Goal: Task Accomplishment & Management: Manage account settings

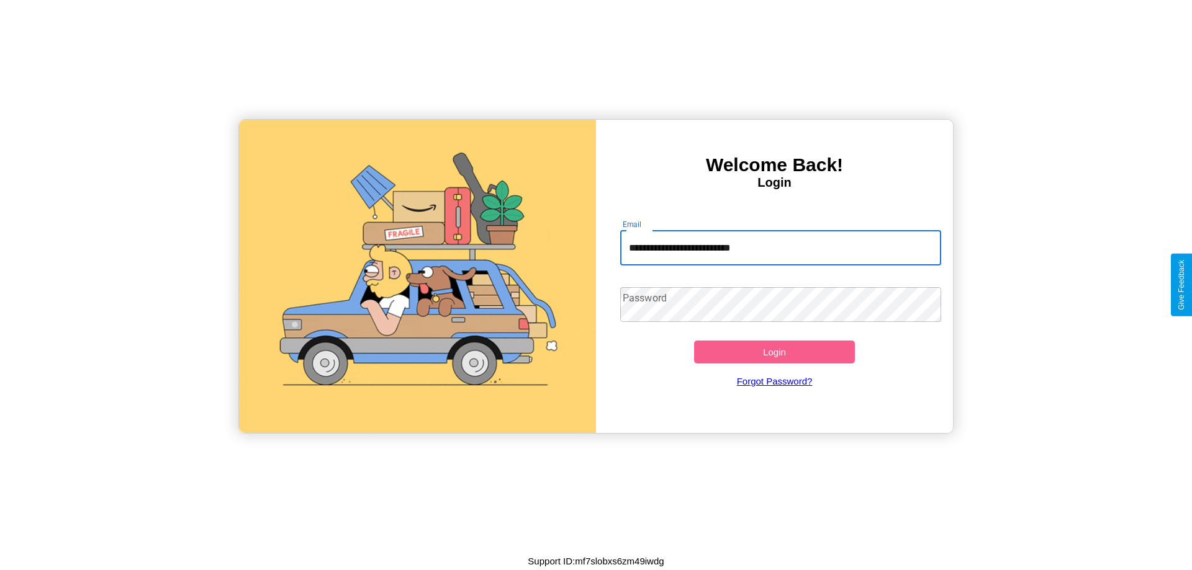
type input "**********"
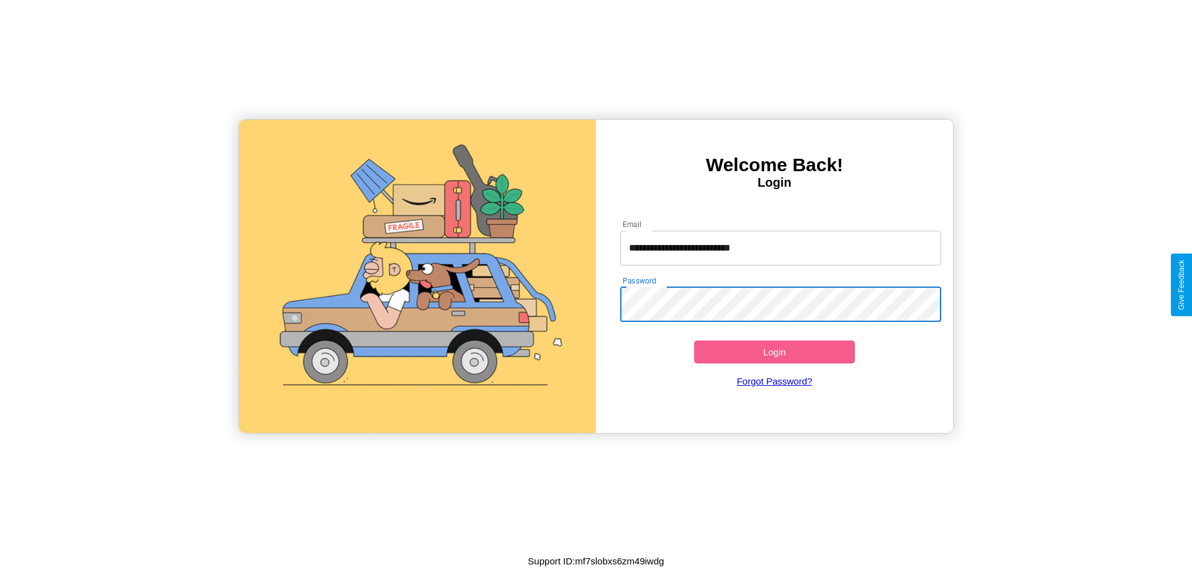
click at [774, 352] on button "Login" at bounding box center [774, 352] width 161 height 23
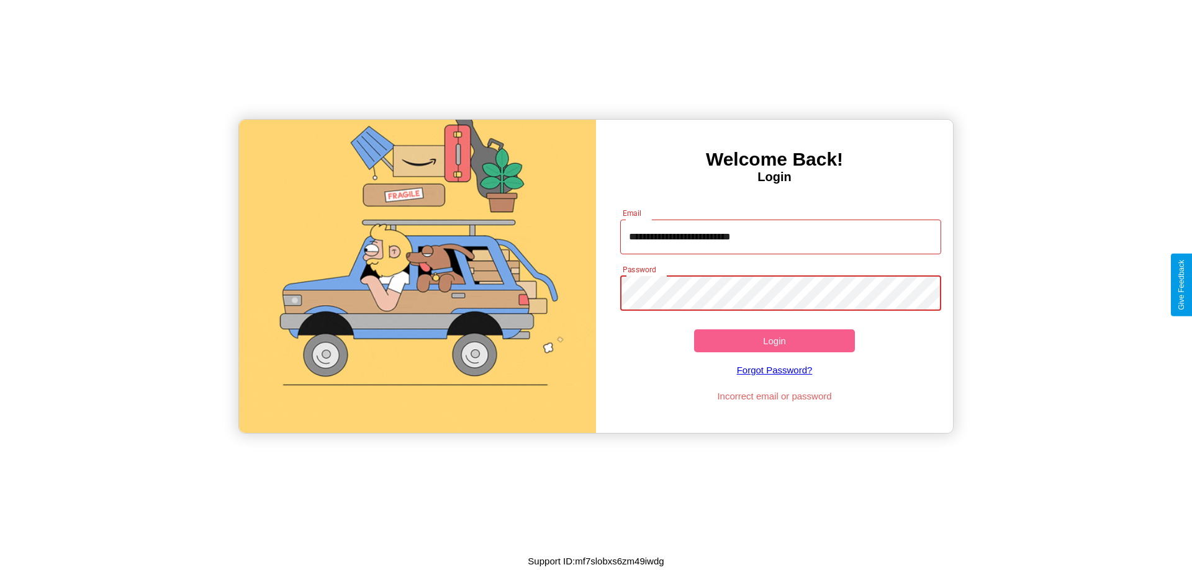
click at [774, 341] on button "Login" at bounding box center [774, 341] width 161 height 23
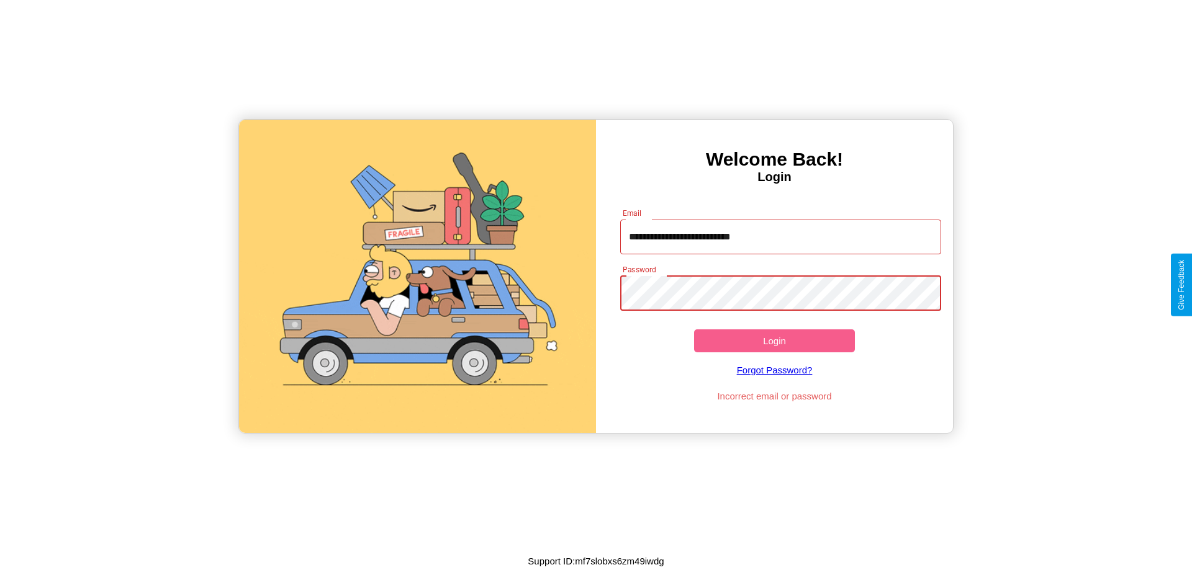
click at [774, 341] on button "Login" at bounding box center [774, 341] width 161 height 23
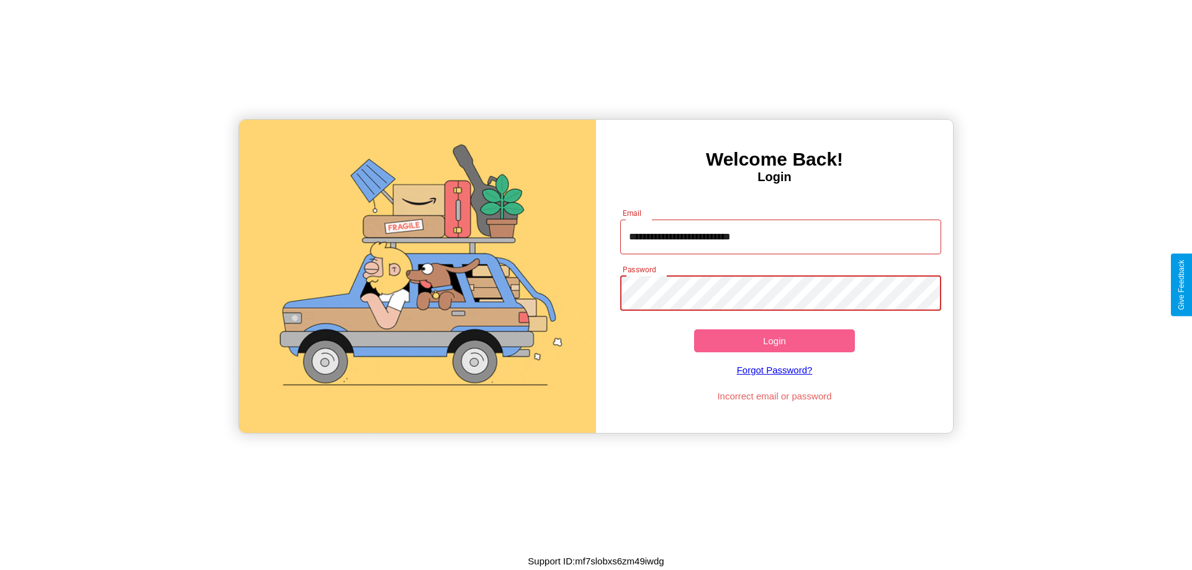
click at [774, 341] on button "Login" at bounding box center [774, 341] width 161 height 23
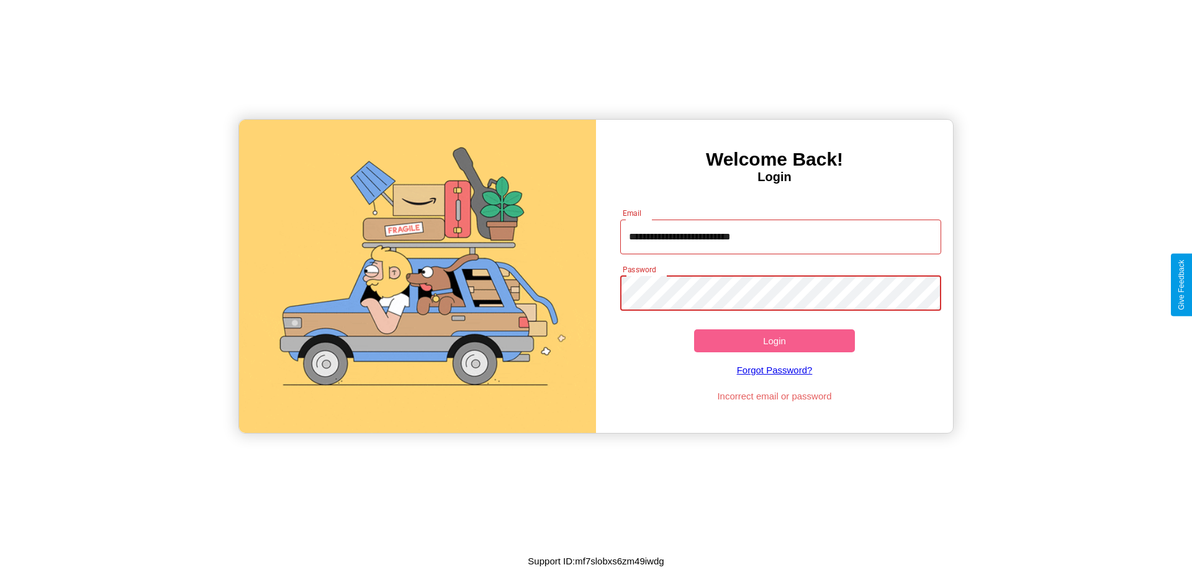
click at [774, 341] on button "Login" at bounding box center [774, 341] width 161 height 23
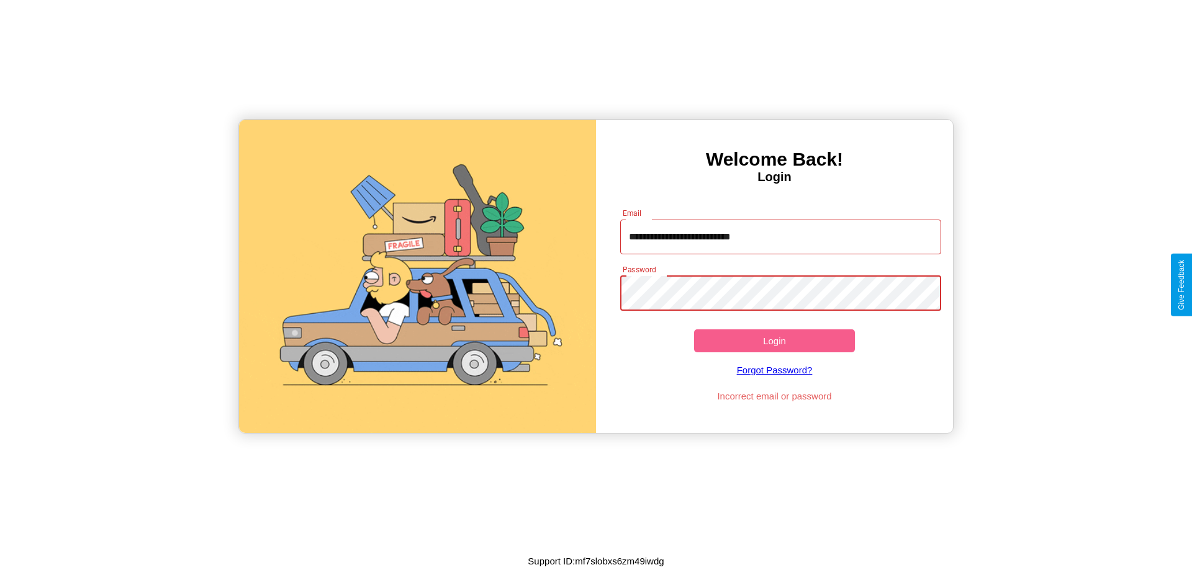
click at [774, 341] on button "Login" at bounding box center [774, 341] width 161 height 23
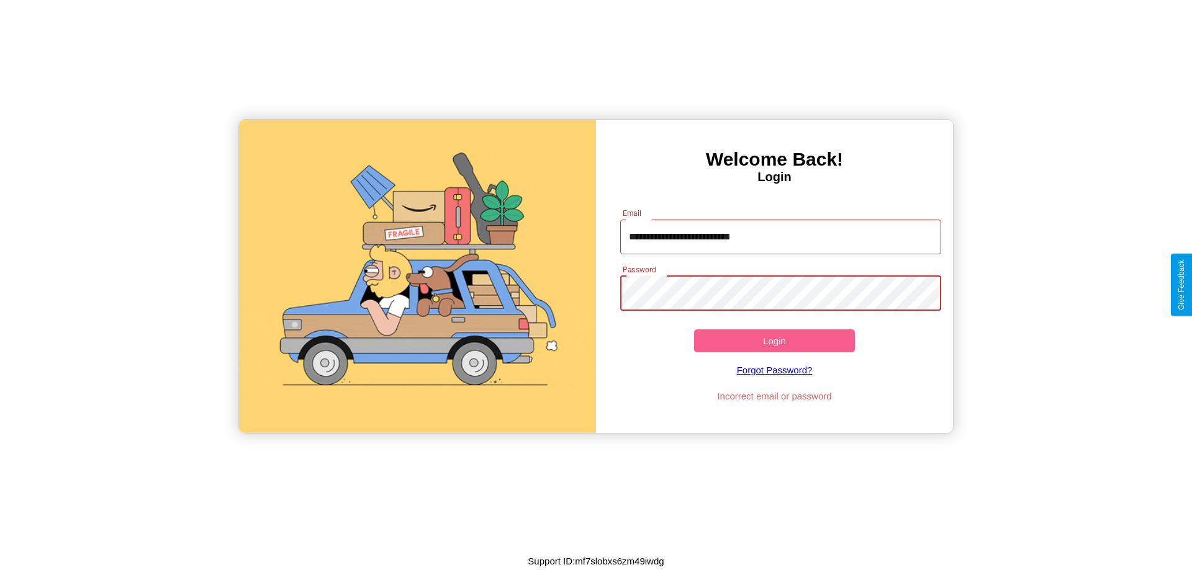
click at [774, 341] on button "Login" at bounding box center [774, 341] width 161 height 23
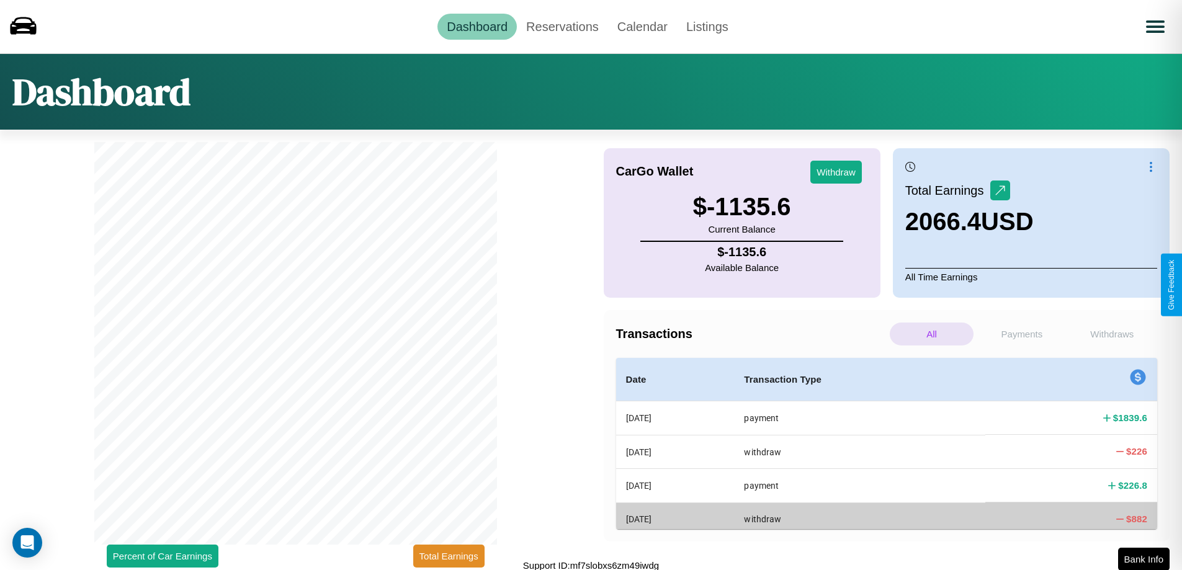
scroll to position [4, 0]
